Goal: Information Seeking & Learning: Learn about a topic

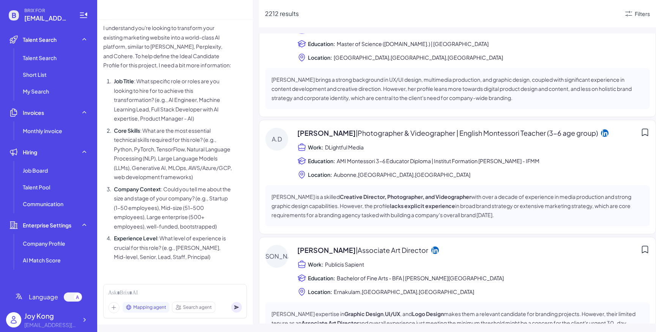
scroll to position [606, 0]
click at [206, 306] on span "Search agent" at bounding box center [197, 306] width 29 height 7
click at [158, 310] on span "Mapping agent" at bounding box center [149, 306] width 33 height 7
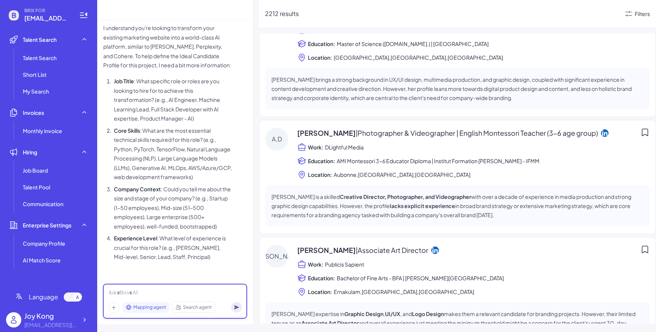
click at [163, 292] on div at bounding box center [175, 293] width 134 height 8
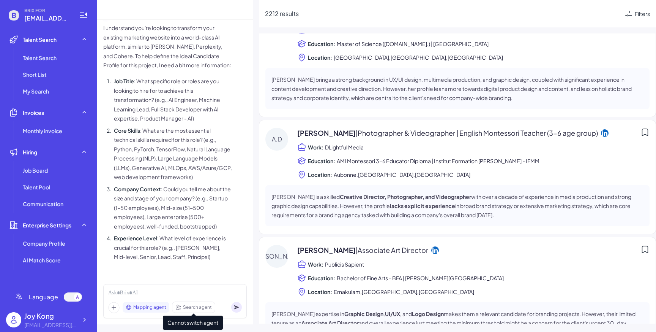
click at [199, 305] on span "Search agent" at bounding box center [197, 306] width 29 height 7
click at [210, 306] on span "Search agent" at bounding box center [197, 306] width 29 height 7
click at [156, 308] on span "Mapping agent" at bounding box center [149, 306] width 33 height 7
click at [185, 306] on span "Search agent" at bounding box center [197, 306] width 29 height 7
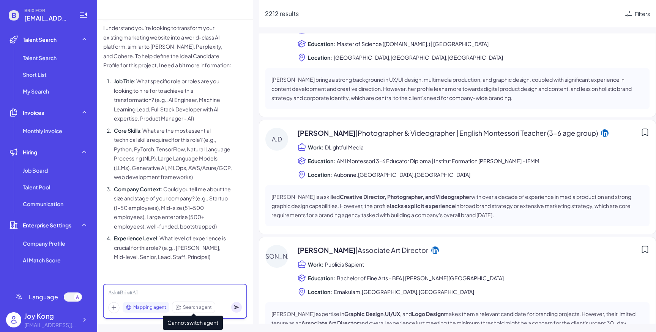
click at [179, 295] on div at bounding box center [175, 293] width 134 height 8
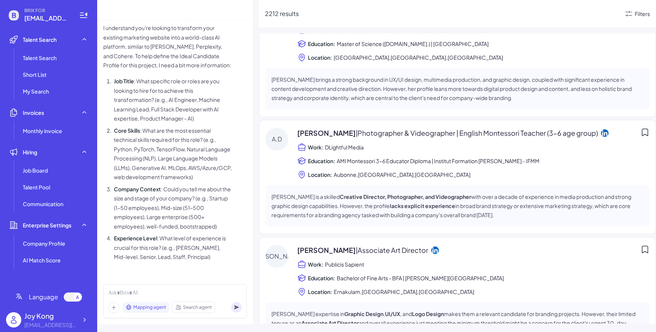
click at [111, 306] on icon at bounding box center [113, 307] width 11 height 11
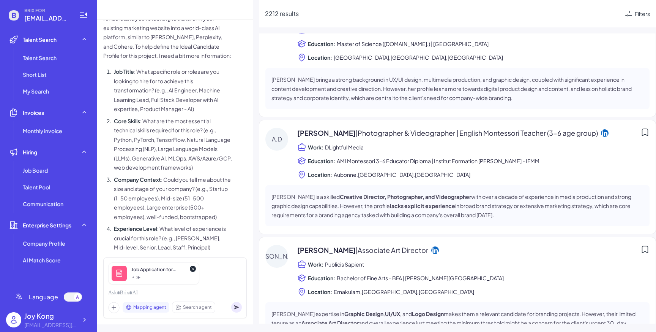
click at [237, 310] on circle at bounding box center [236, 307] width 11 height 11
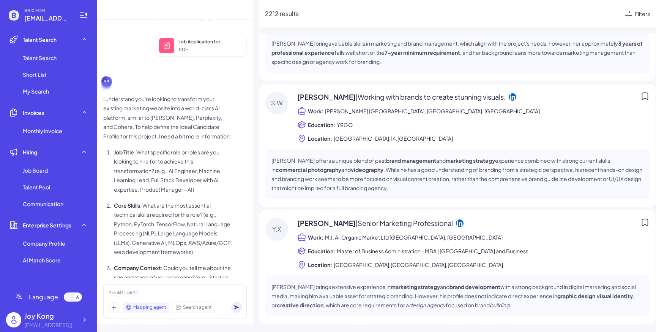
scroll to position [850, 0]
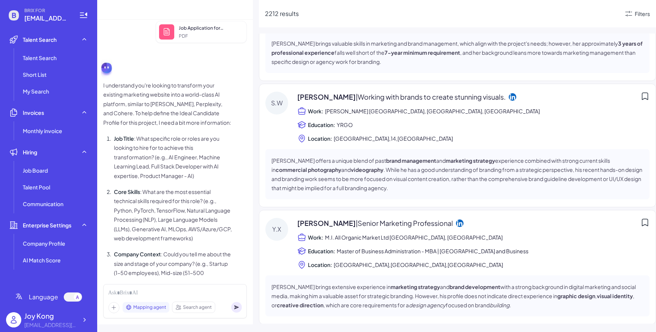
click at [148, 308] on span "Mapping agent" at bounding box center [149, 306] width 33 height 7
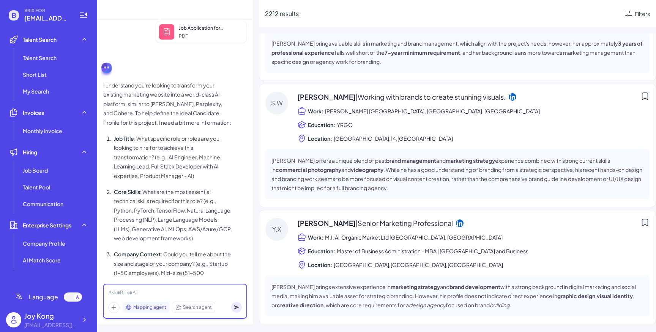
click at [153, 291] on div at bounding box center [175, 293] width 134 height 8
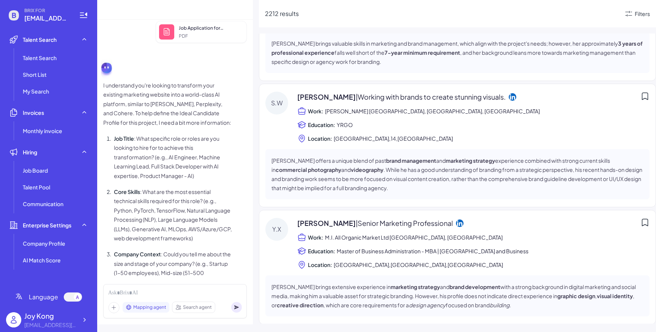
click at [110, 307] on icon at bounding box center [113, 307] width 11 height 11
click at [166, 221] on p "Core Skills : What are the most essential technical skills required for this ro…" at bounding box center [173, 215] width 118 height 56
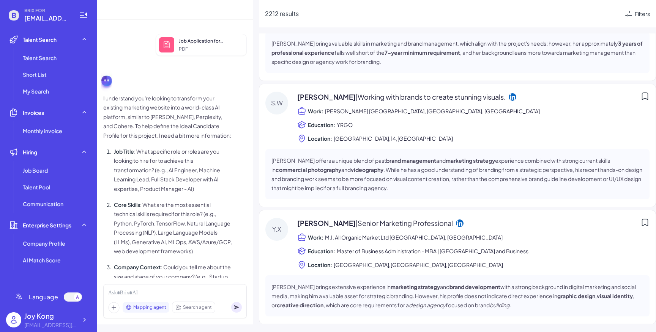
scroll to position [831, 0]
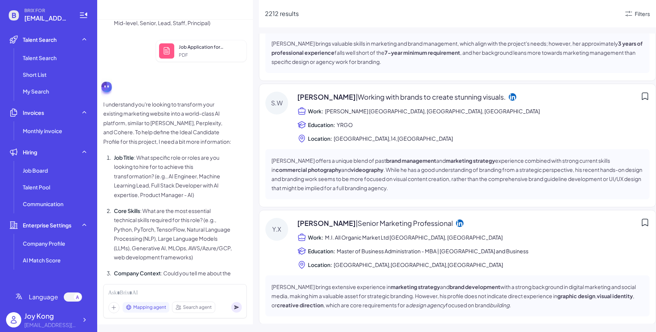
click at [114, 309] on icon at bounding box center [113, 307] width 11 height 11
